Goal: Entertainment & Leisure: Consume media (video, audio)

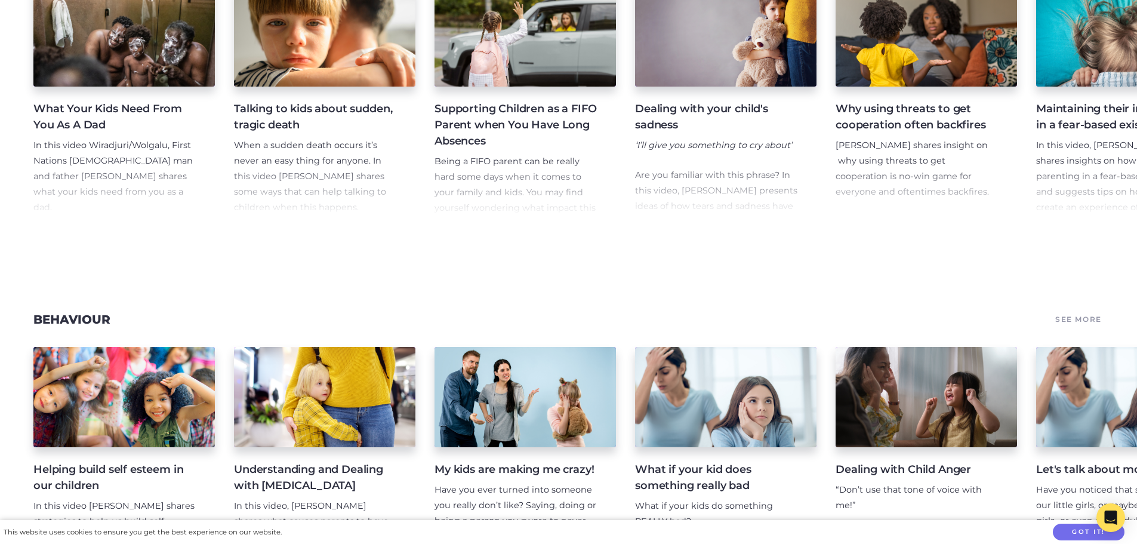
scroll to position [1551, 0]
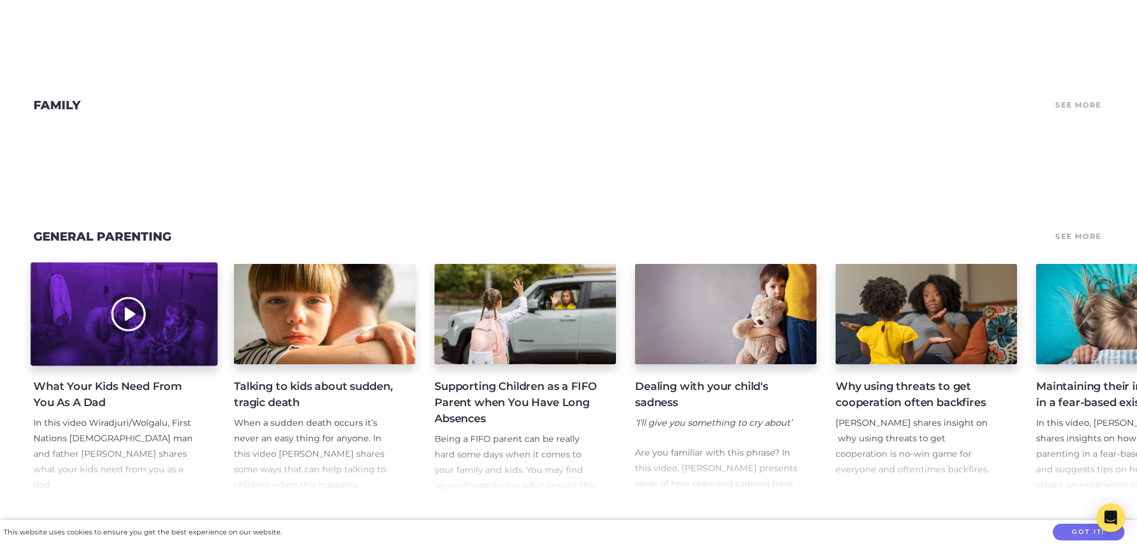
click at [134, 306] on div at bounding box center [123, 313] width 187 height 103
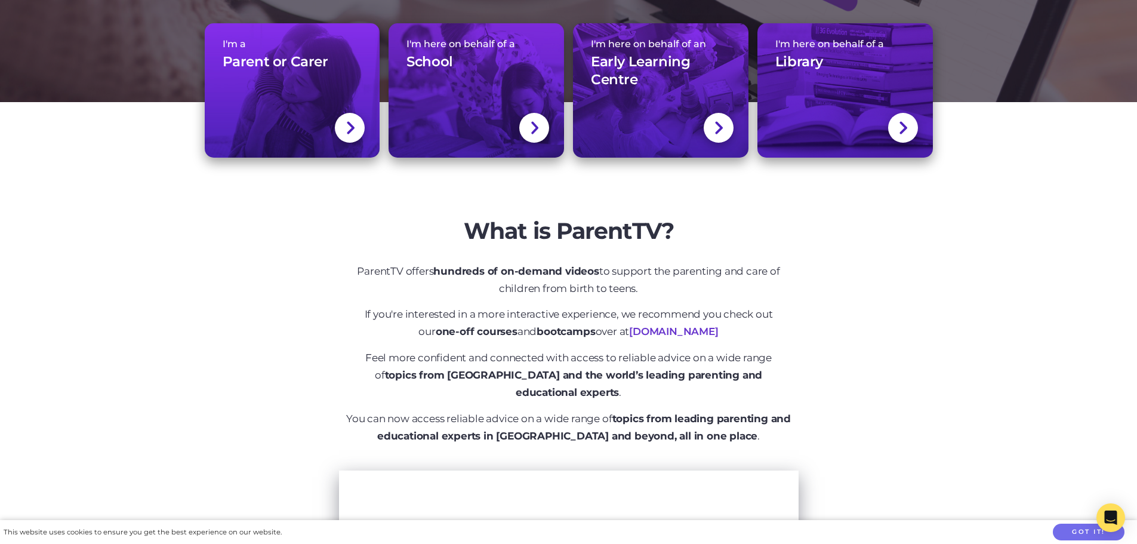
scroll to position [177, 0]
